Goal: Task Accomplishment & Management: Manage account settings

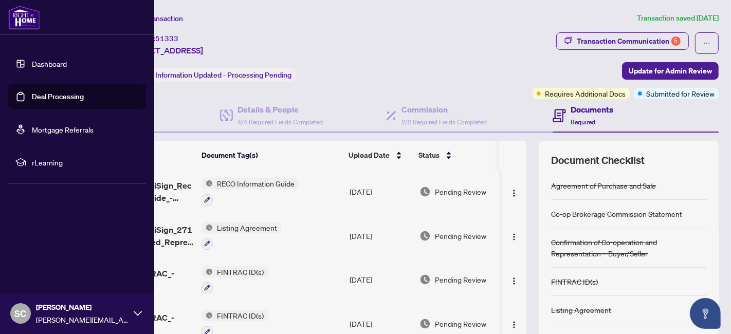
click at [51, 92] on link "Deal Processing" at bounding box center [58, 96] width 52 height 9
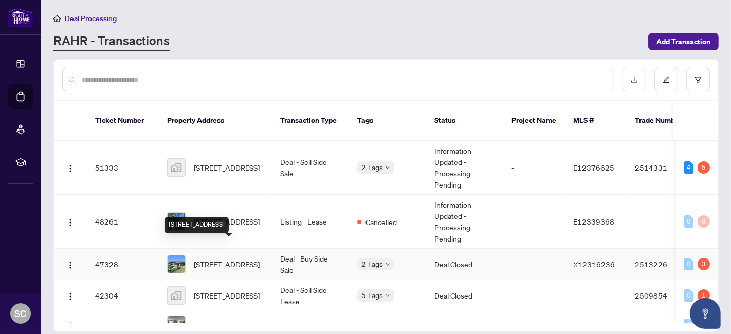
click at [232, 258] on span "[STREET_ADDRESS]" at bounding box center [227, 263] width 66 height 11
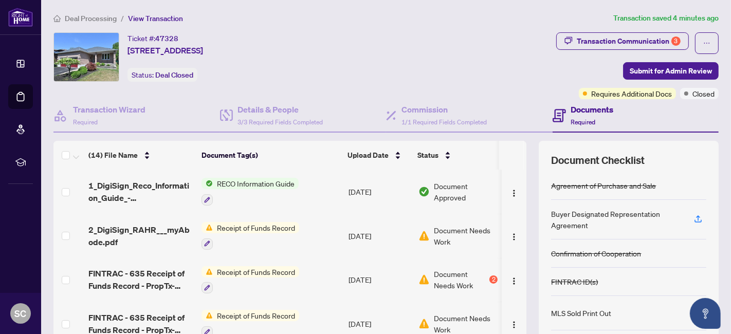
click at [257, 227] on span "Receipt of Funds Record" at bounding box center [256, 227] width 86 height 11
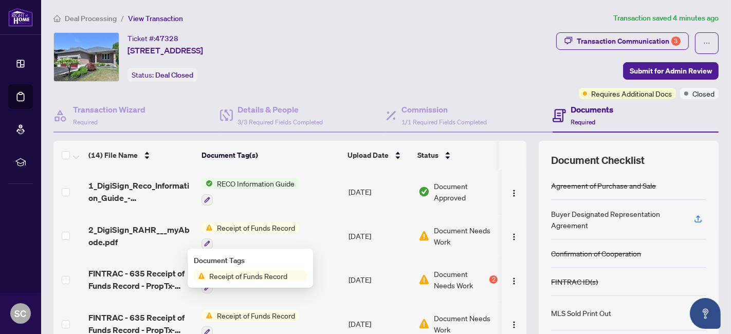
click at [278, 227] on span "Receipt of Funds Record" at bounding box center [256, 227] width 86 height 11
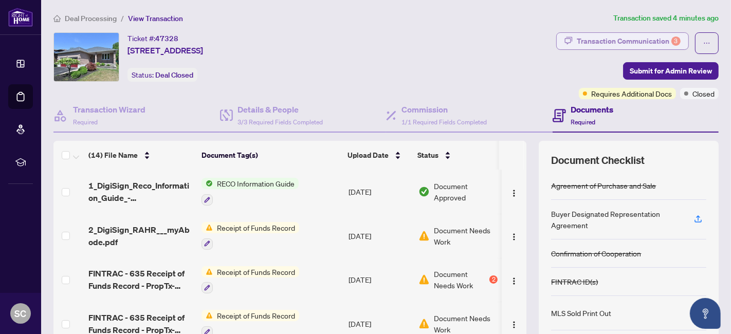
click at [577, 41] on div "Transaction Communication 3" at bounding box center [629, 41] width 104 height 16
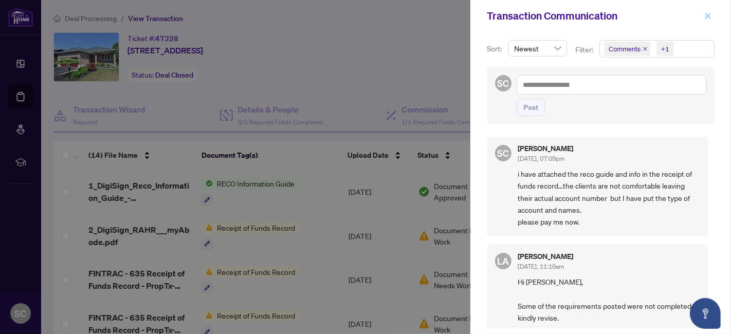
click at [708, 14] on icon "close" at bounding box center [707, 15] width 7 height 7
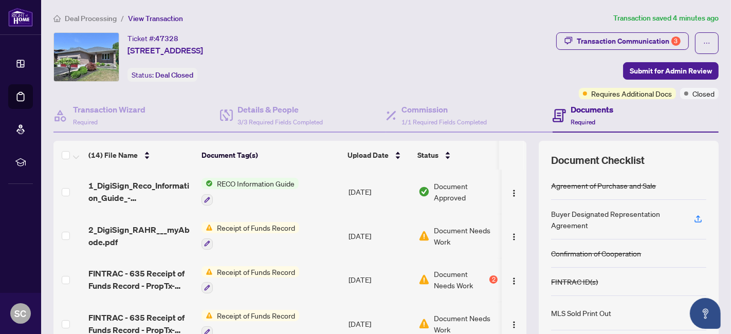
click at [248, 224] on span "Receipt of Funds Record" at bounding box center [256, 227] width 86 height 11
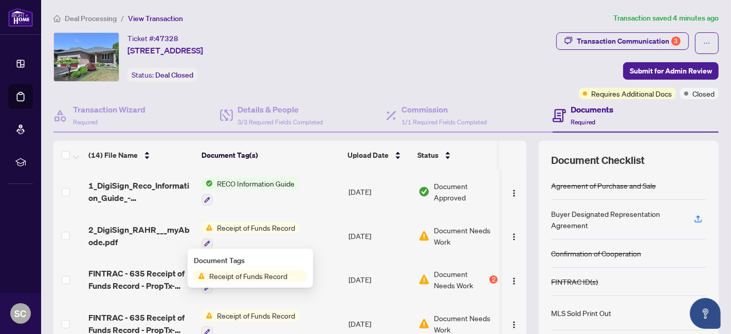
click at [221, 275] on span "Receipt of Funds Record" at bounding box center [248, 275] width 86 height 11
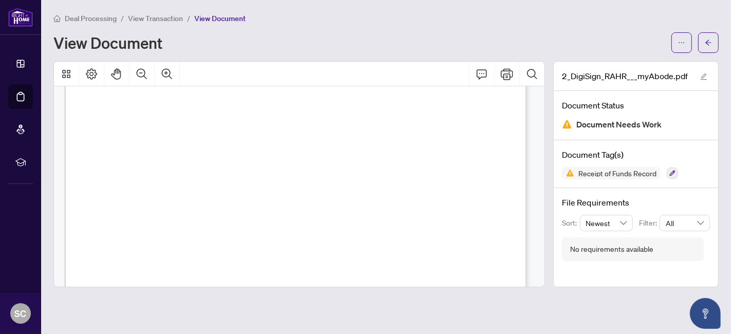
scroll to position [685, 0]
click at [138, 20] on span "View Transaction" at bounding box center [155, 18] width 55 height 9
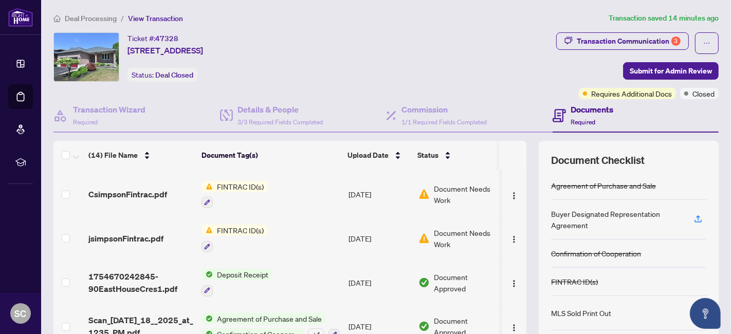
scroll to position [95, 0]
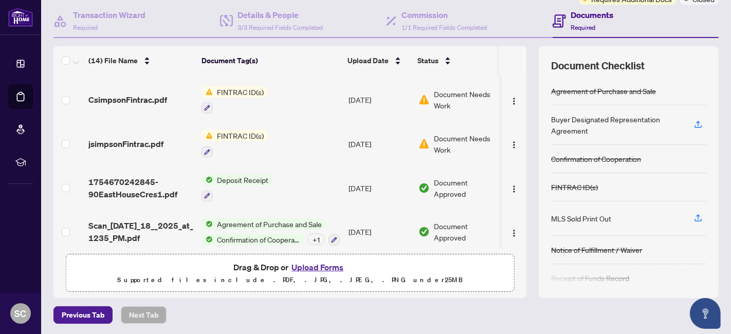
click at [320, 263] on button "Upload Forms" at bounding box center [317, 267] width 58 height 13
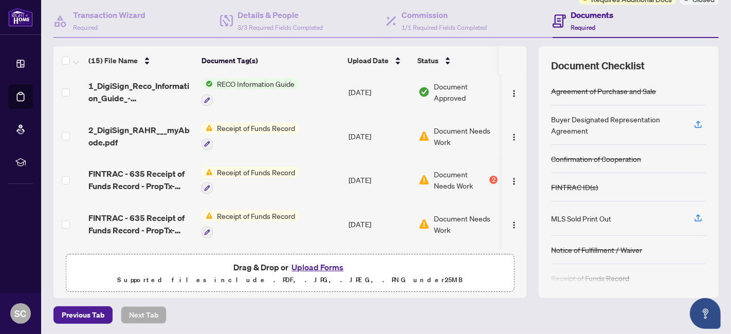
scroll to position [0, 0]
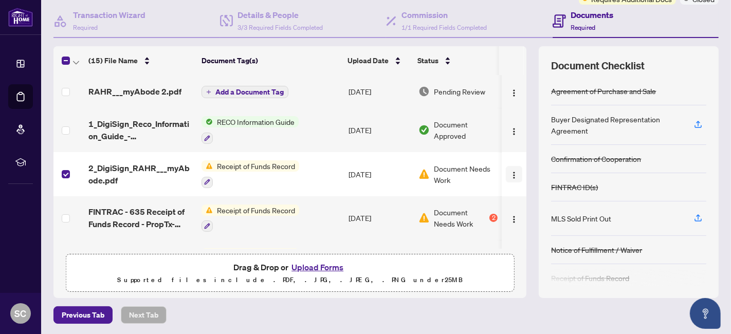
click at [506, 173] on button "button" at bounding box center [514, 174] width 16 height 16
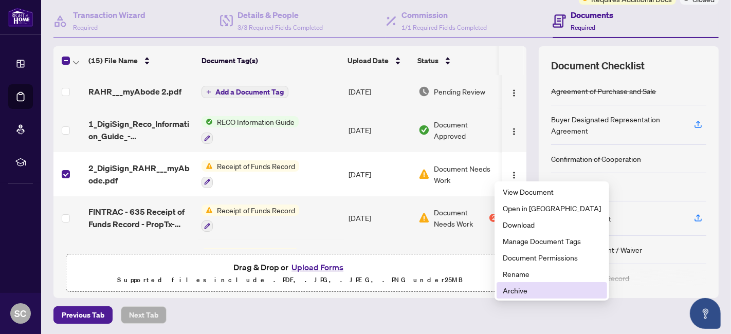
click at [516, 291] on span "Archive" at bounding box center [552, 290] width 98 height 11
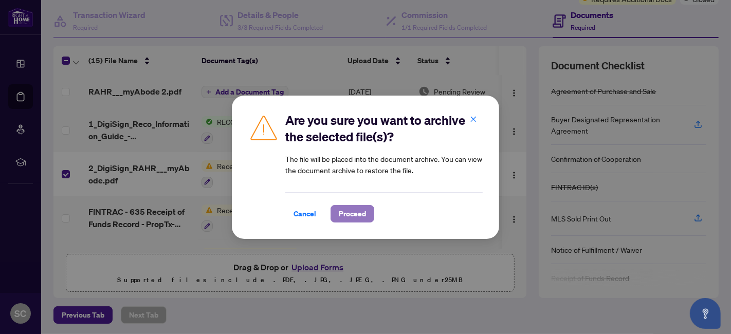
click at [353, 214] on span "Proceed" at bounding box center [352, 214] width 27 height 16
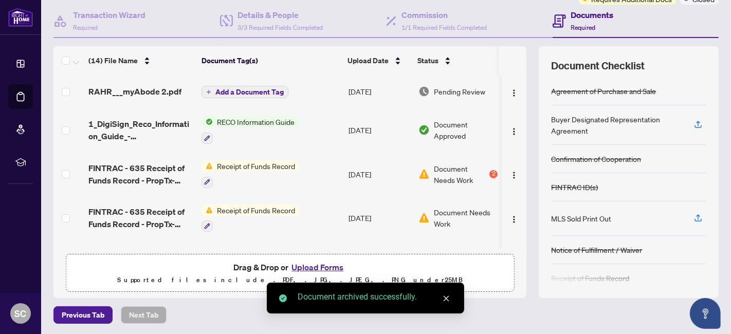
click at [268, 91] on span "Add a Document Tag" at bounding box center [249, 91] width 68 height 7
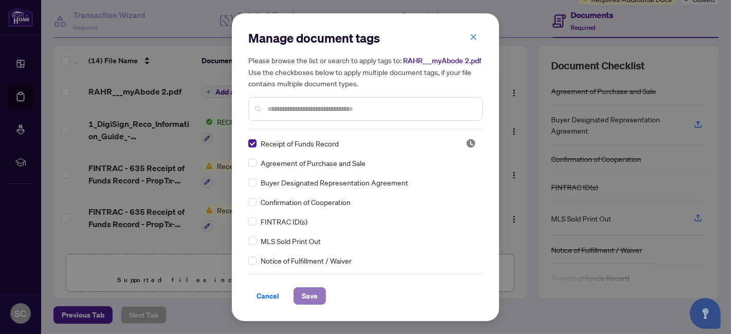
click at [308, 297] on span "Save" at bounding box center [310, 296] width 16 height 16
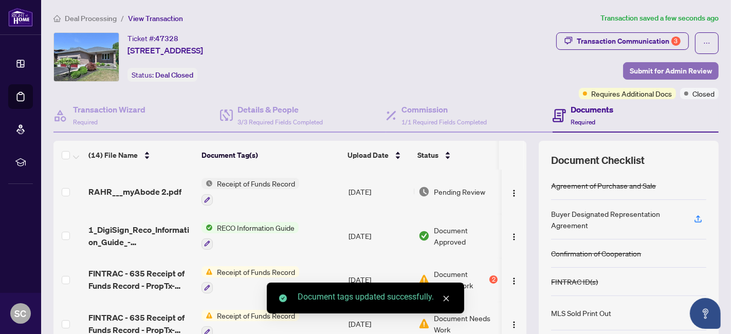
click at [690, 71] on span "Submit for Admin Review" at bounding box center [671, 71] width 82 height 16
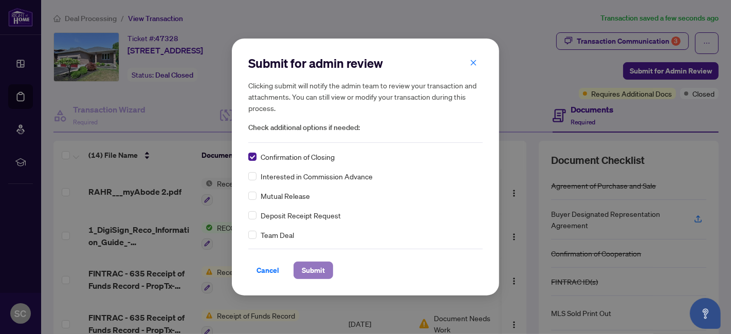
click at [316, 268] on span "Submit" at bounding box center [313, 270] width 23 height 16
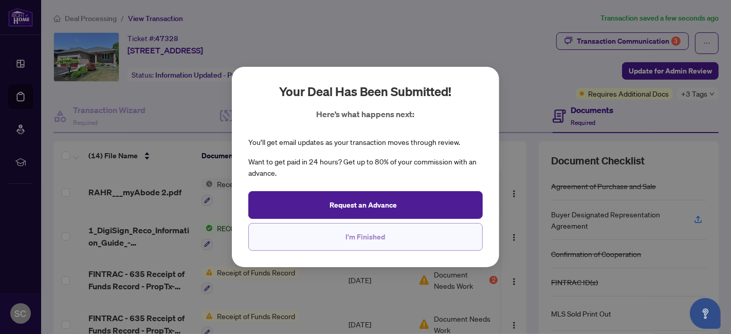
click at [354, 244] on span "I'm Finished" at bounding box center [366, 237] width 40 height 16
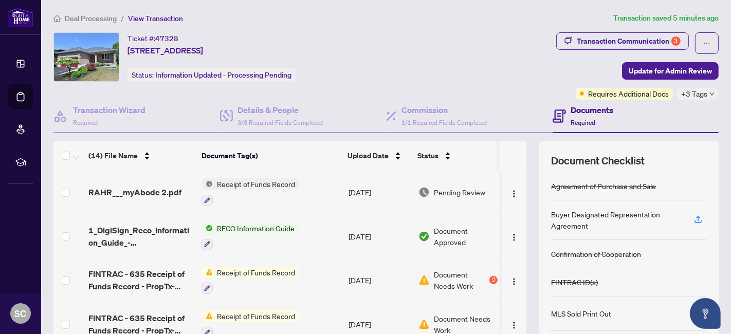
click at [226, 184] on span "Receipt of Funds Record" at bounding box center [256, 183] width 86 height 11
click at [227, 233] on span "Receipt of Funds Record" at bounding box center [248, 233] width 86 height 11
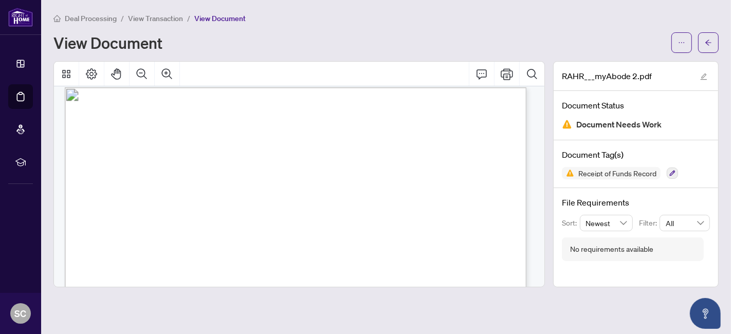
scroll to position [628, 0]
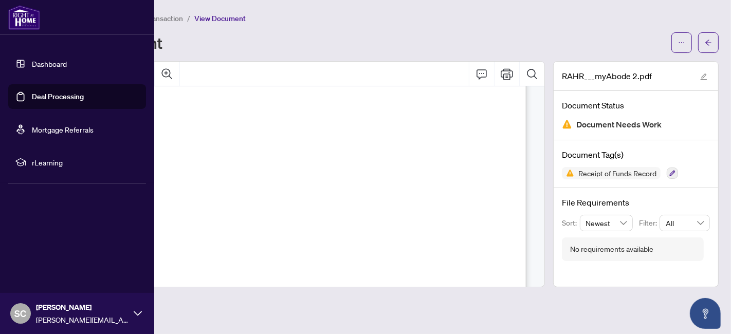
click at [32, 100] on link "Deal Processing" at bounding box center [58, 96] width 52 height 9
